Goal: Check status: Check status

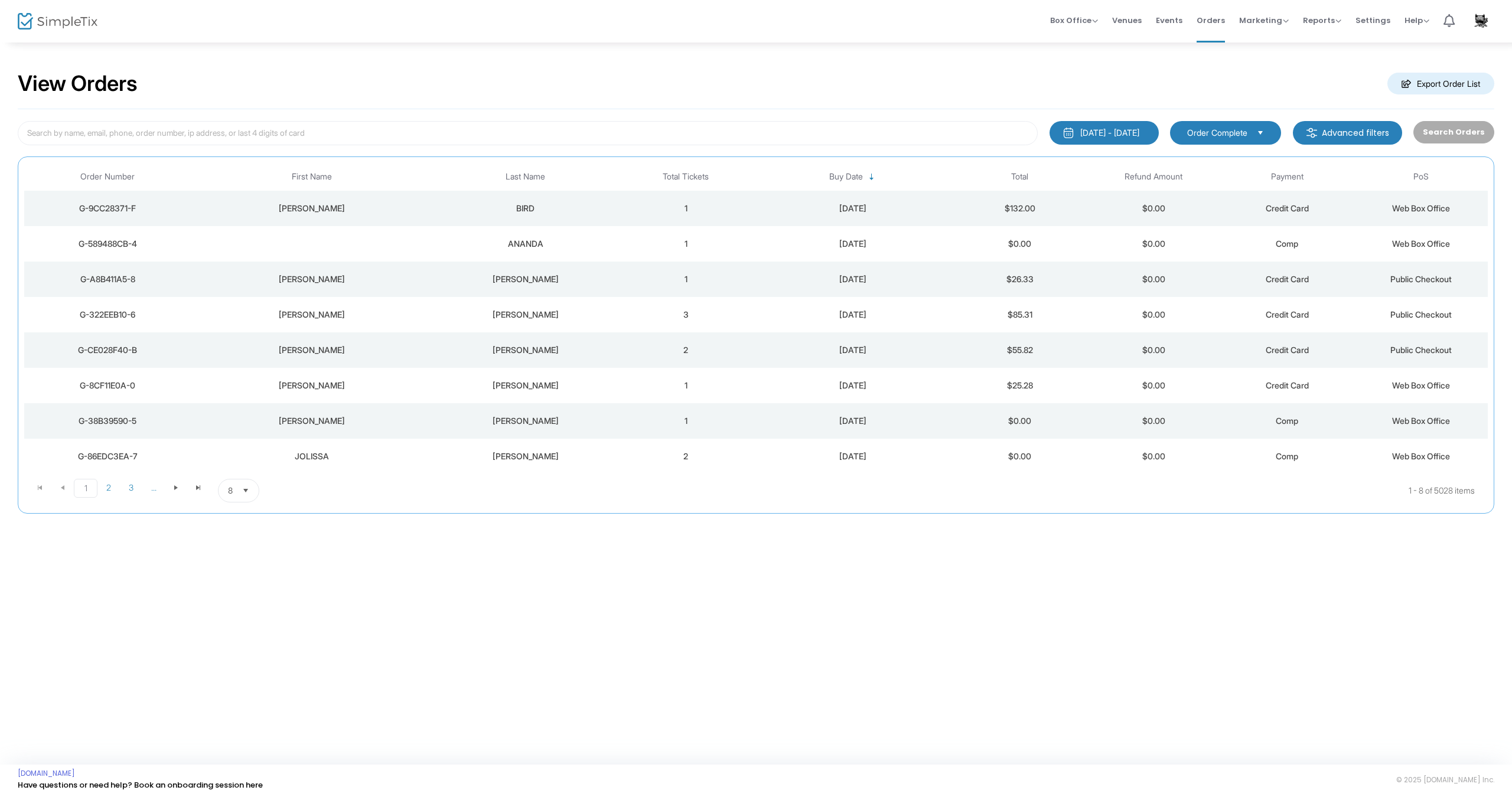
click at [510, 250] on div "ANANDA" at bounding box center [525, 244] width 181 height 12
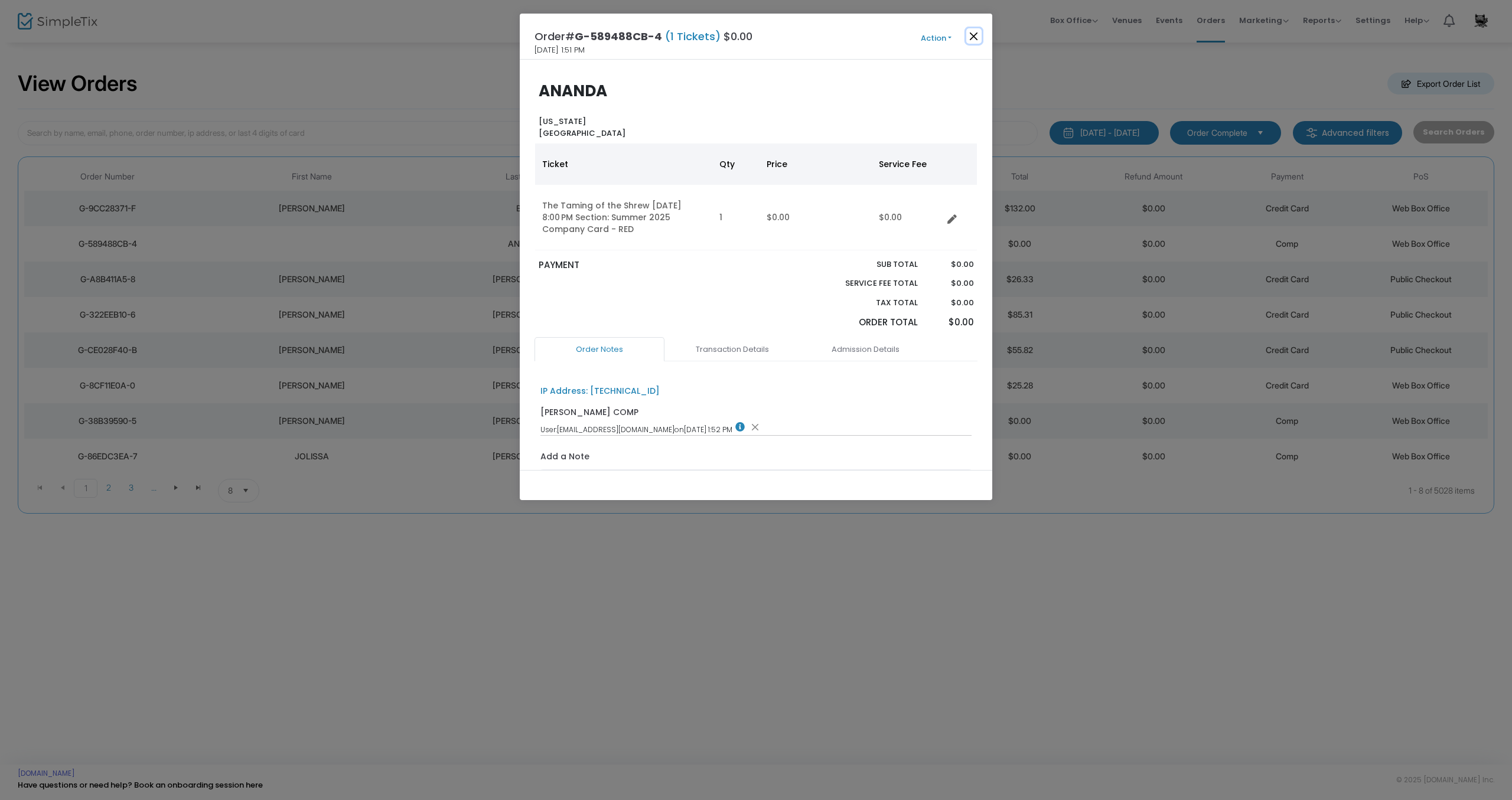
click at [971, 35] on button "Close" at bounding box center [974, 35] width 15 height 15
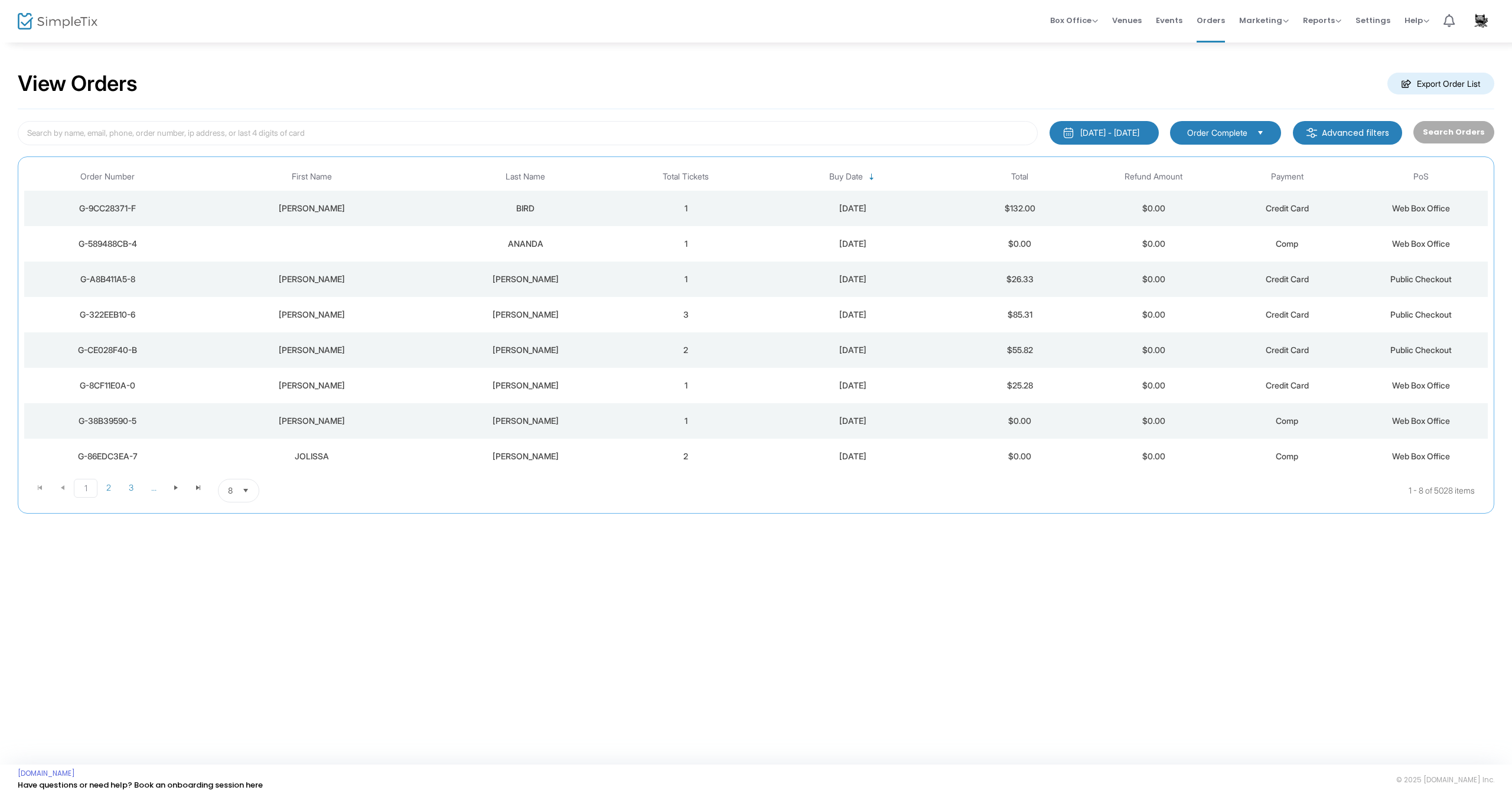
click at [525, 211] on div "BIRD" at bounding box center [525, 209] width 181 height 12
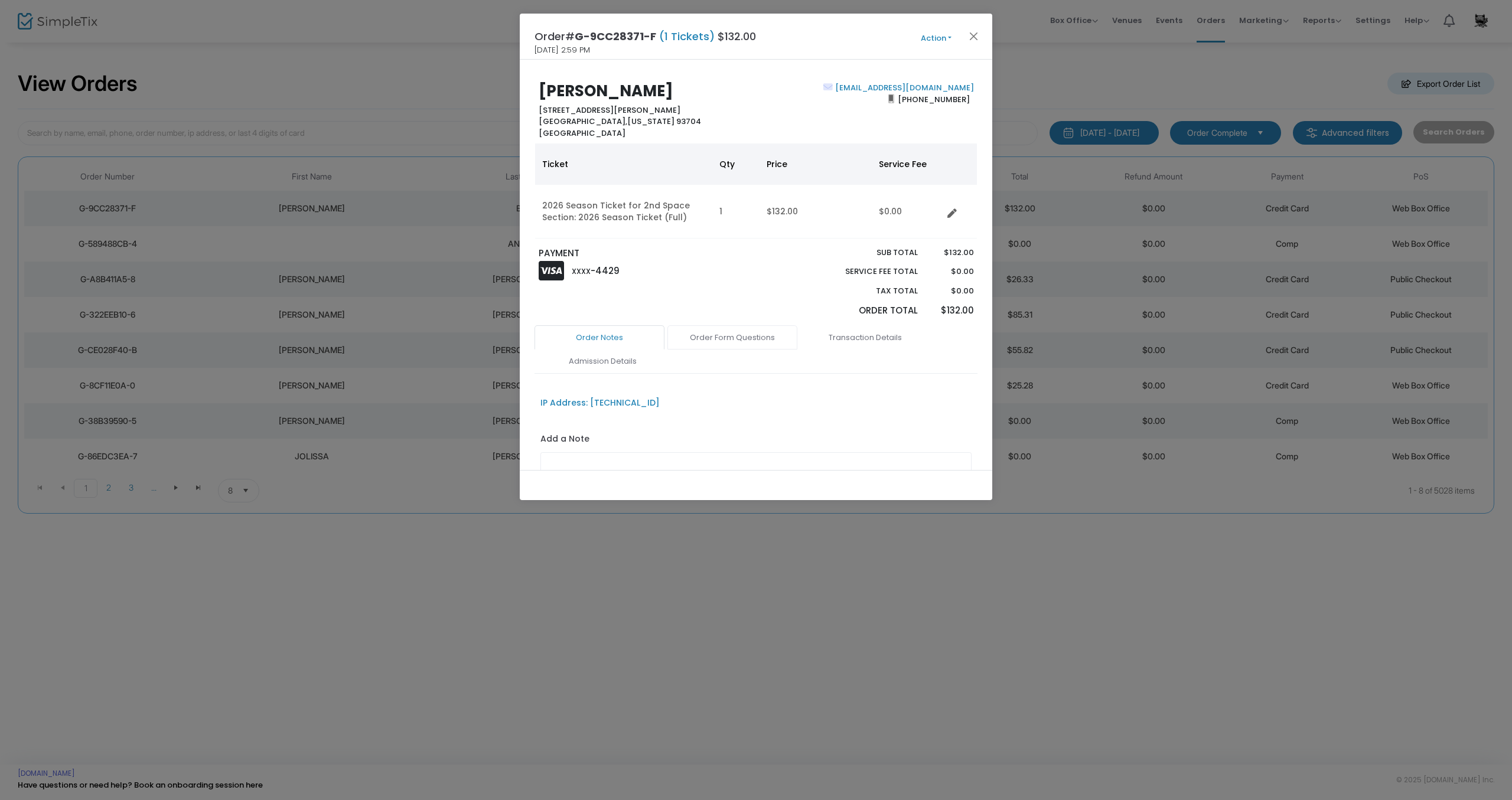
click at [723, 339] on link "Order Form Questions" at bounding box center [732, 338] width 130 height 25
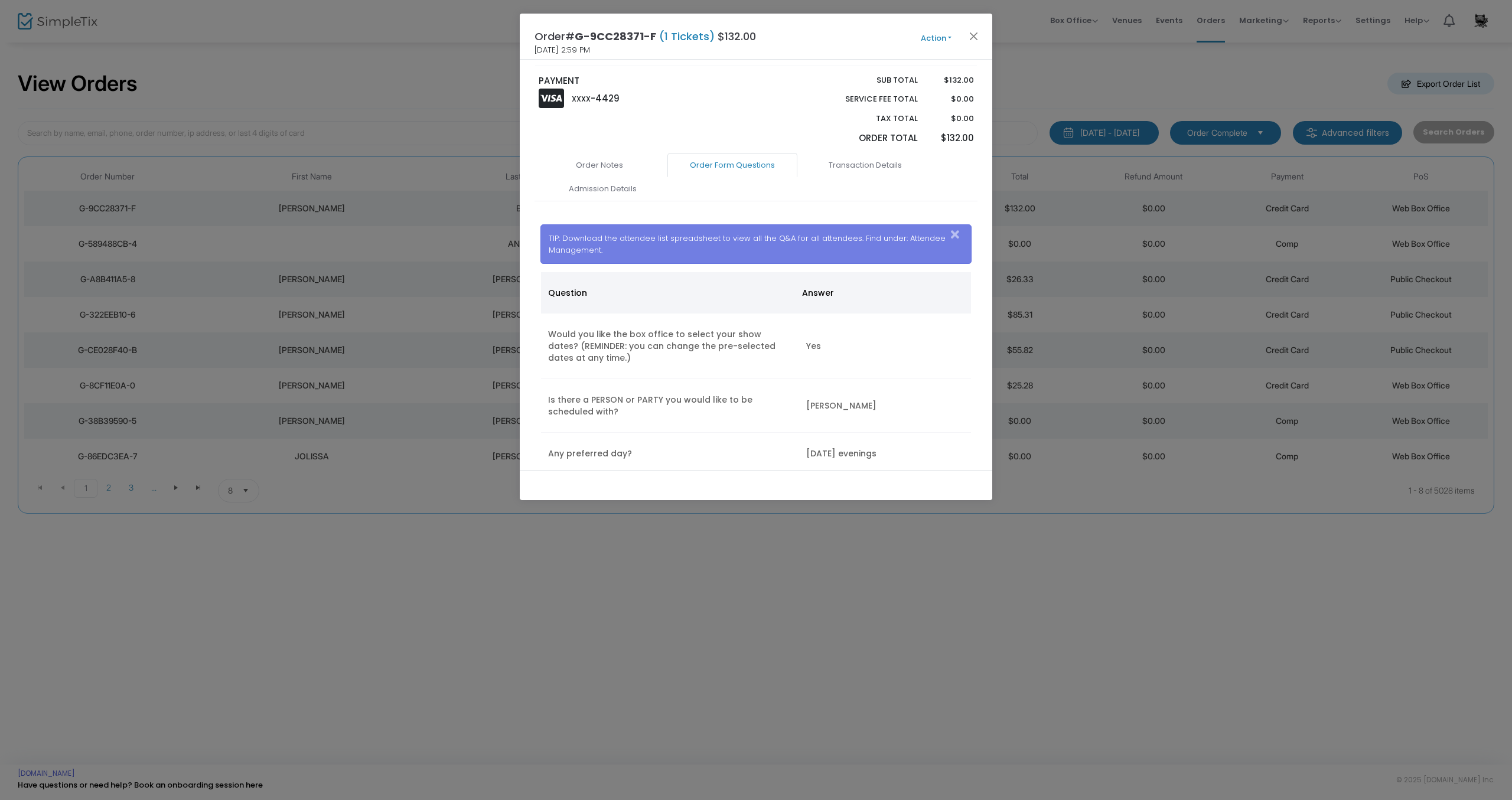
scroll to position [246, 0]
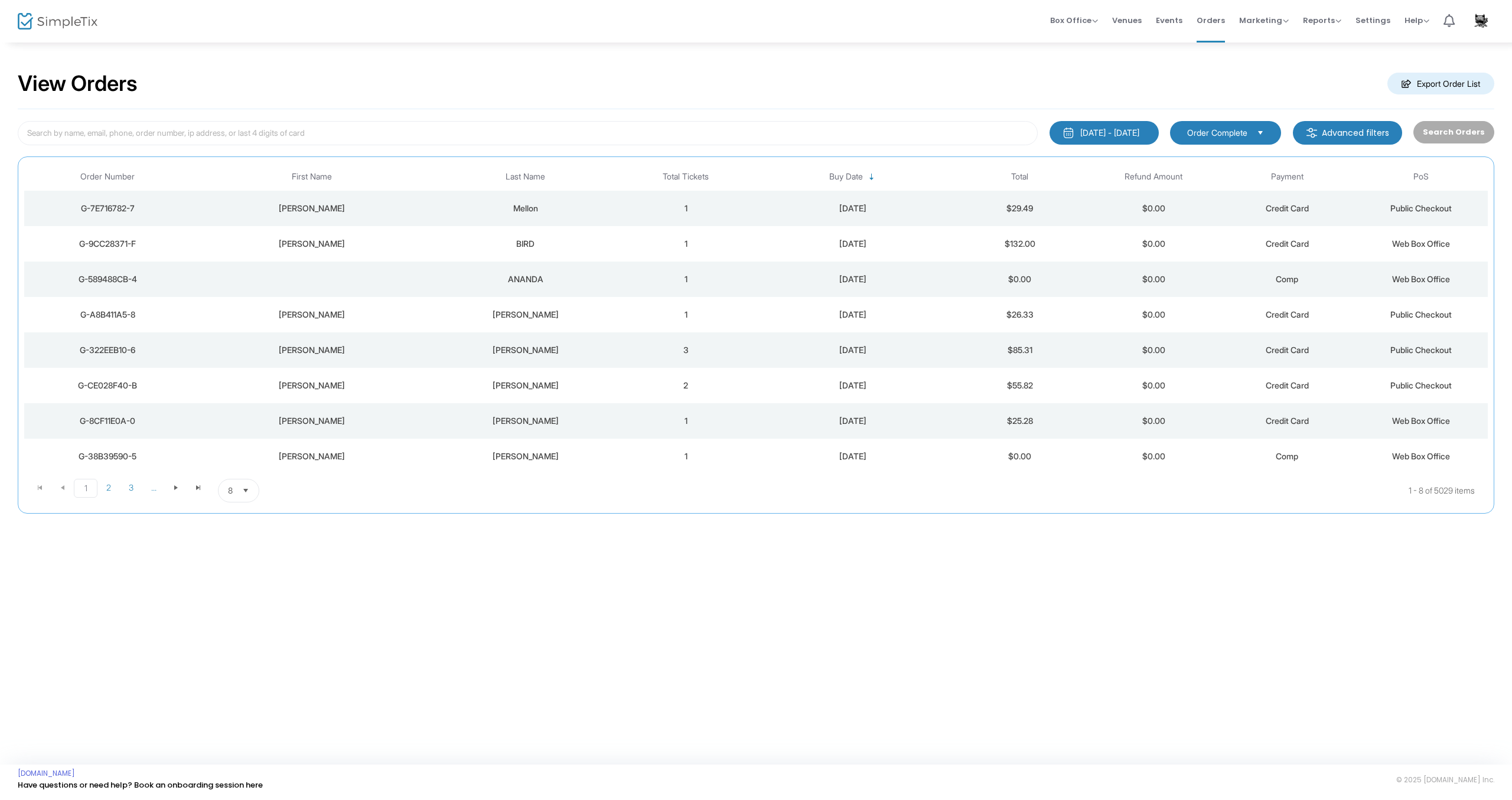
click at [316, 214] on div "Scott" at bounding box center [311, 209] width 234 height 12
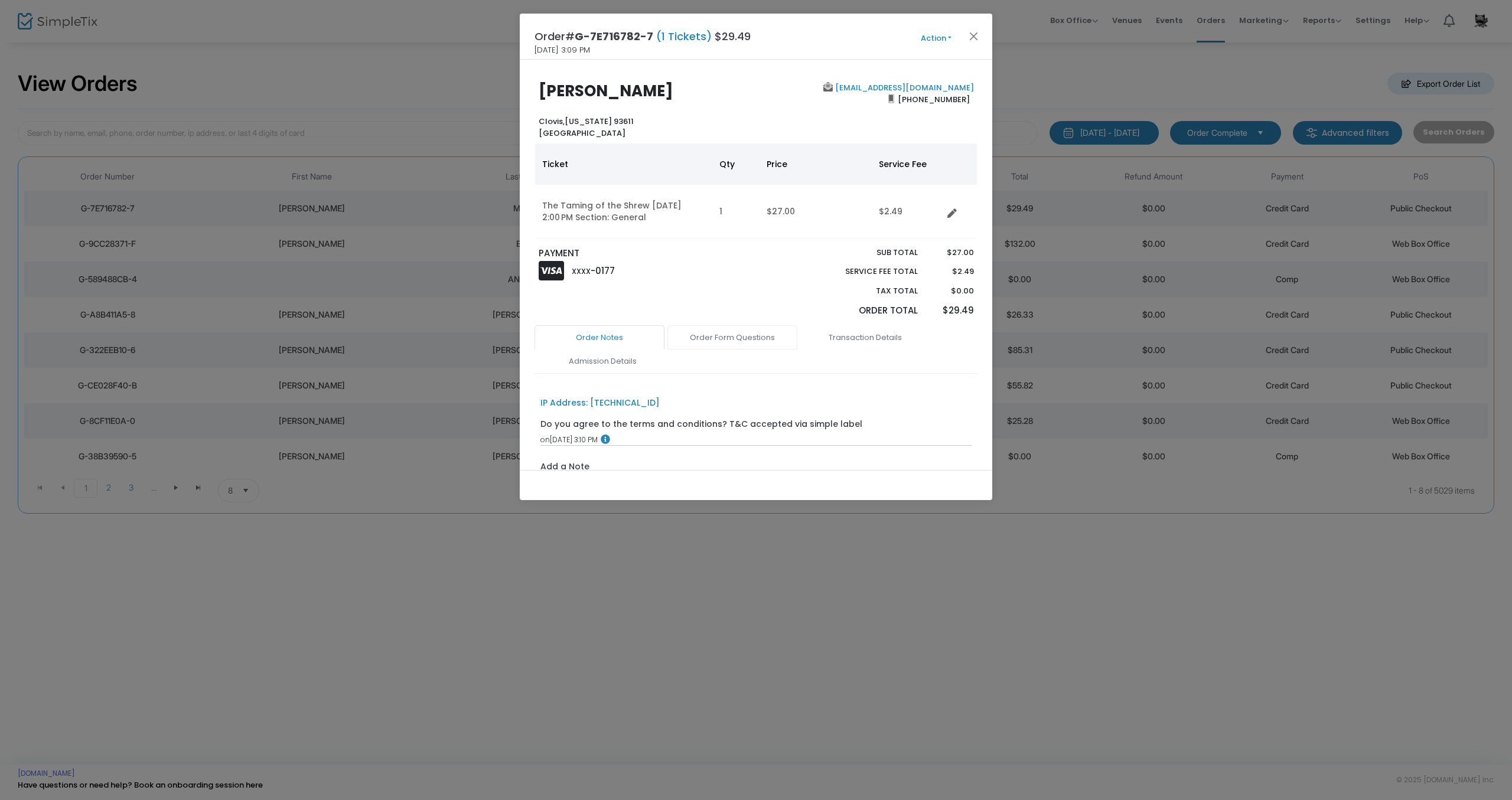
click at [735, 341] on link "Order Form Questions" at bounding box center [732, 338] width 130 height 25
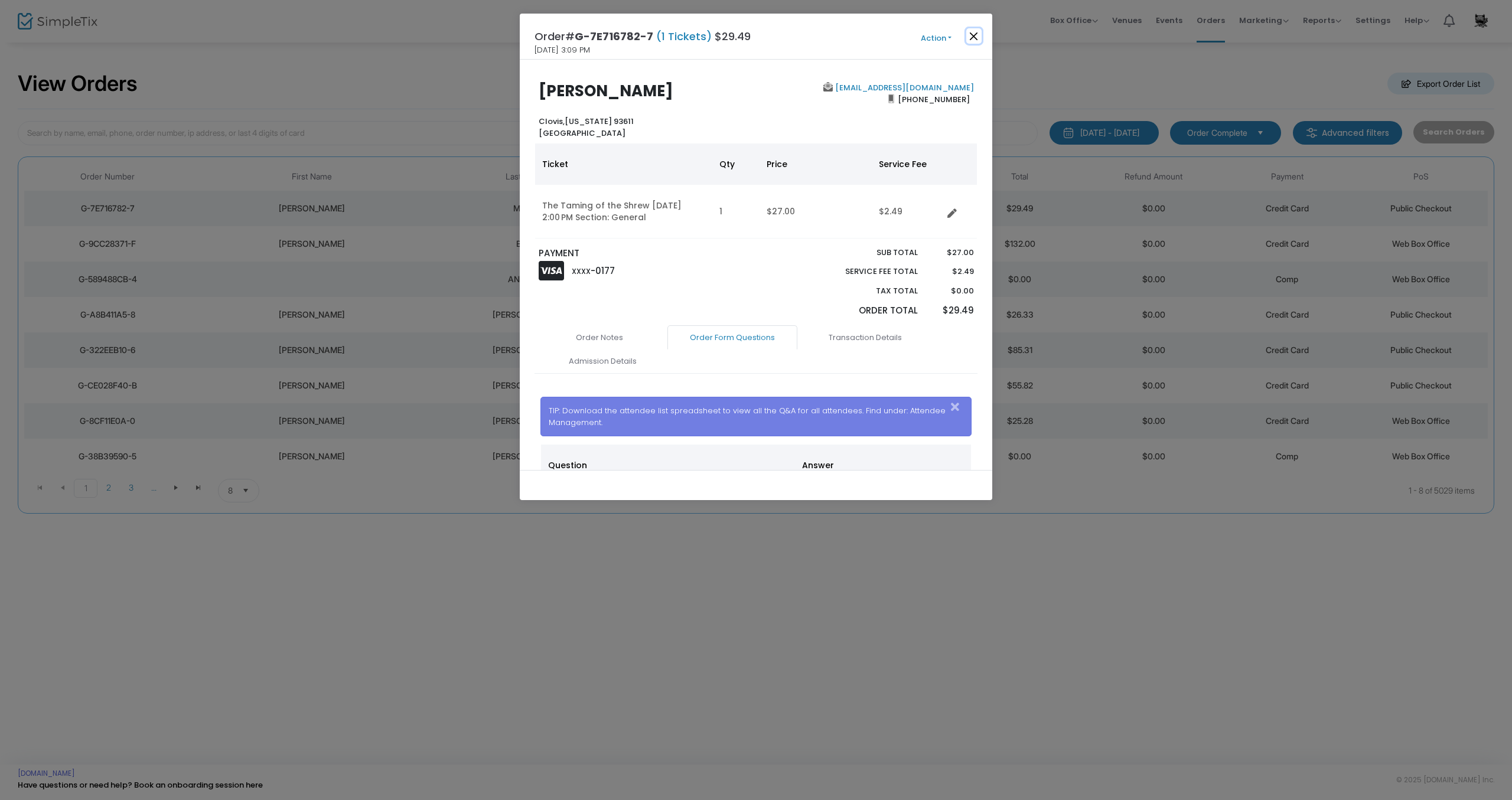
click at [975, 39] on button "Close" at bounding box center [974, 35] width 15 height 15
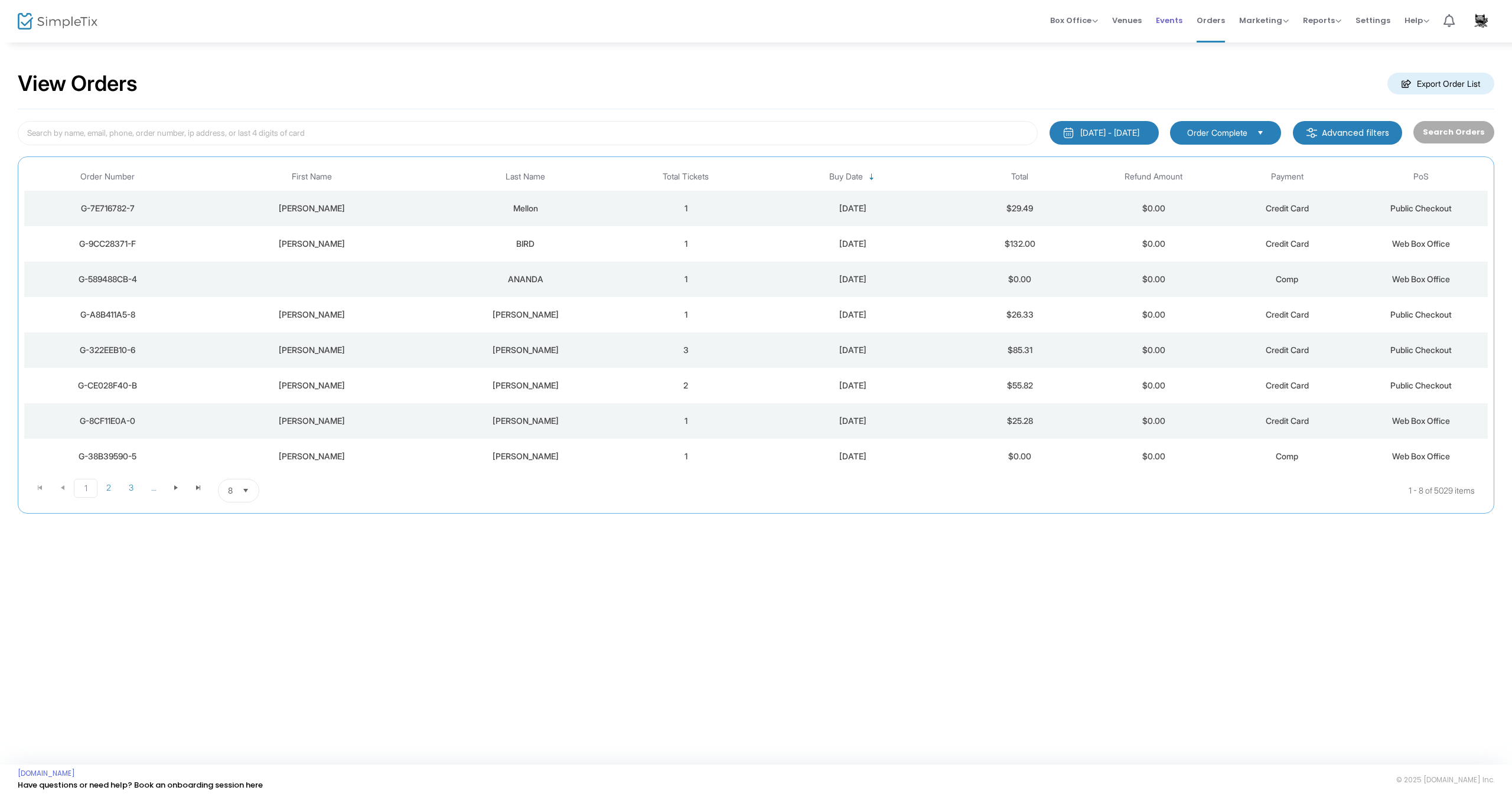
click at [1175, 21] on span "Events" at bounding box center [1169, 20] width 27 height 30
